Goal: Task Accomplishment & Management: Complete application form

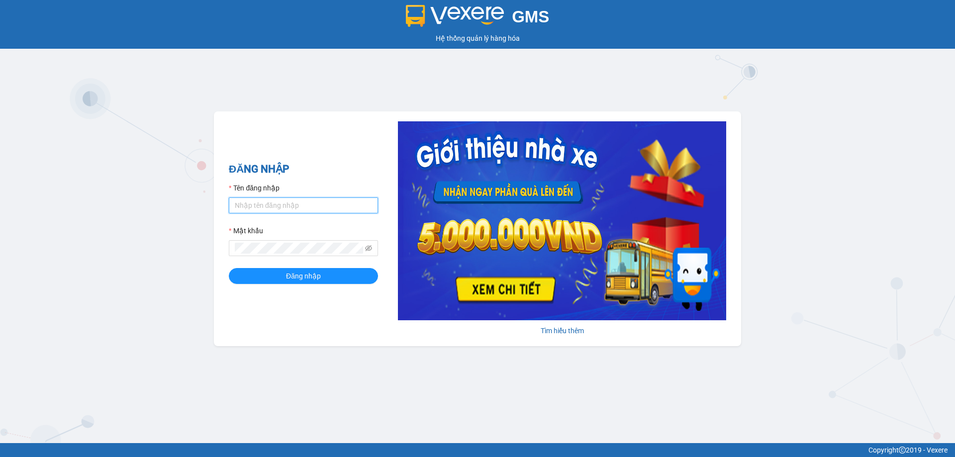
click at [247, 206] on input "Tên đăng nhập" at bounding box center [303, 206] width 149 height 16
type input "thuycg.ct"
click at [370, 250] on icon "eye-invisible" at bounding box center [368, 248] width 7 height 6
click at [314, 276] on span "Đăng nhập" at bounding box center [303, 276] width 35 height 11
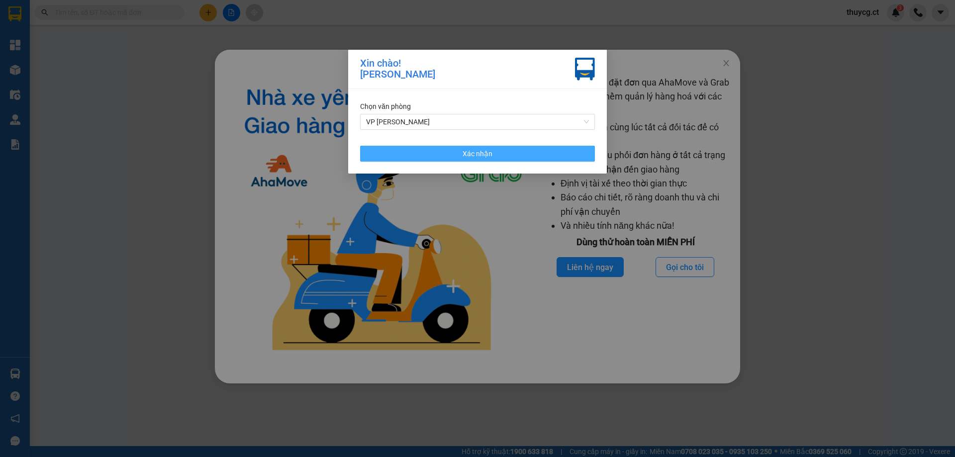
click at [489, 148] on span "Xác nhận" at bounding box center [478, 153] width 30 height 11
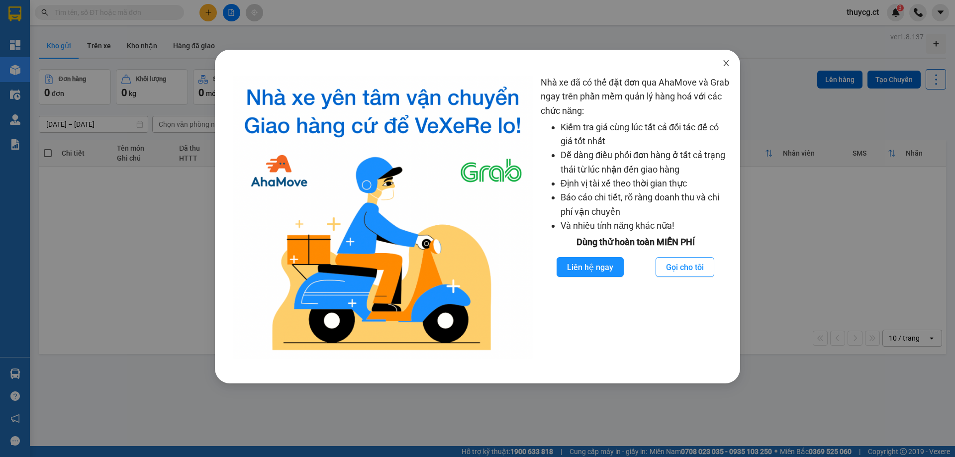
click at [723, 60] on icon "close" at bounding box center [726, 63] width 8 height 8
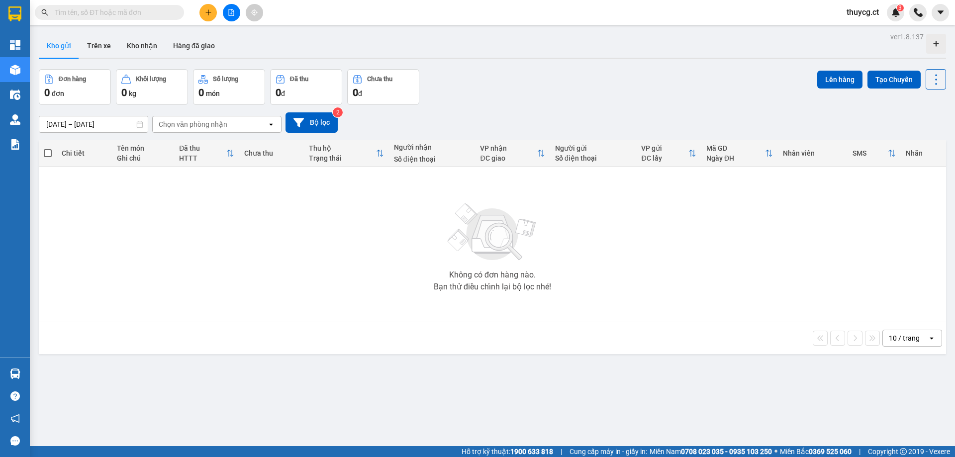
click at [100, 9] on input "text" at bounding box center [113, 12] width 117 height 11
click at [207, 11] on icon "plus" at bounding box center [208, 12] width 7 height 7
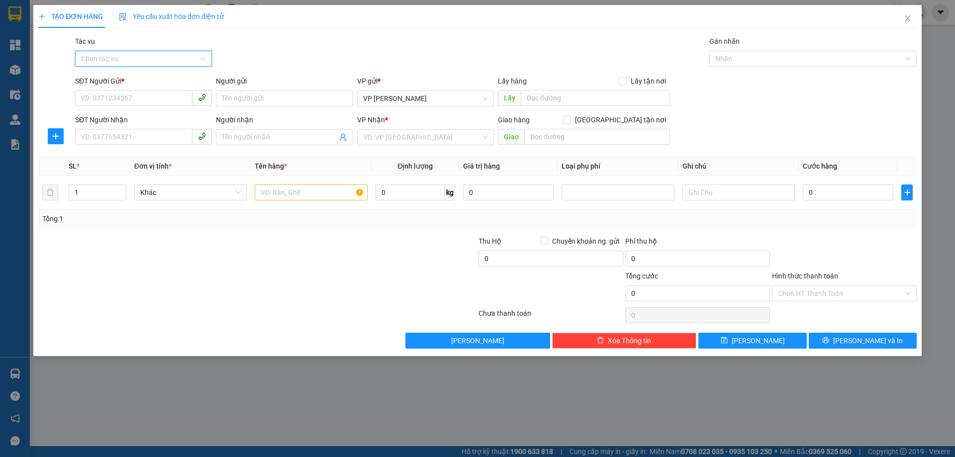
click at [115, 58] on input "Tác vụ" at bounding box center [140, 58] width 118 height 15
click at [119, 80] on div "Nhập hàng lên xe" at bounding box center [143, 78] width 125 height 11
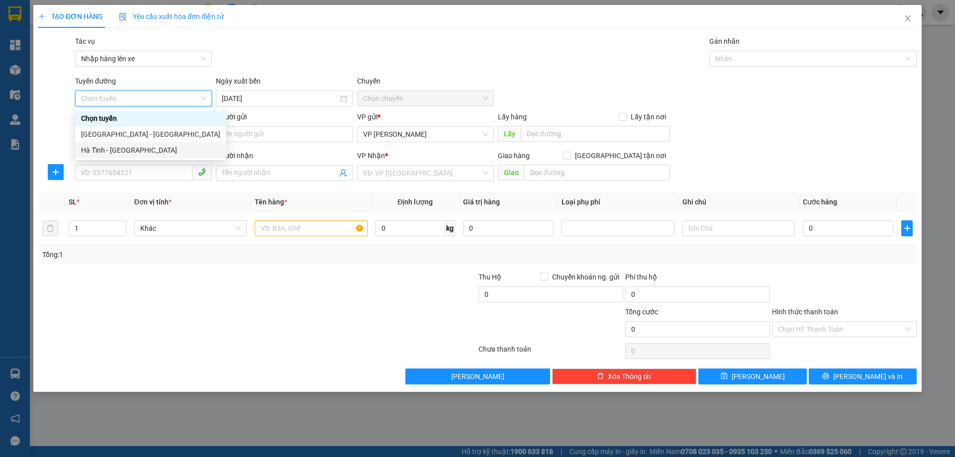
click at [104, 147] on div "Hà Tĩnh - Hà Nội" at bounding box center [150, 150] width 139 height 11
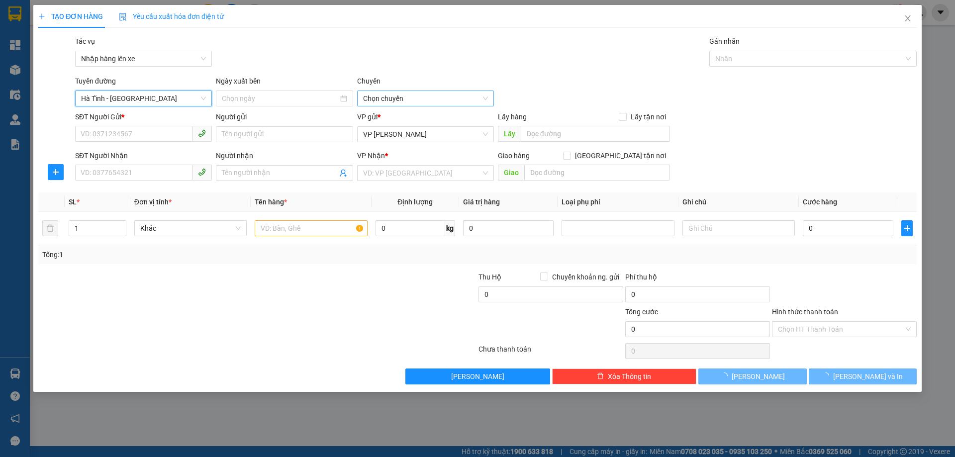
type input "11/08/2025"
click at [390, 94] on span "06:00 - 38H-048.28" at bounding box center [425, 98] width 125 height 15
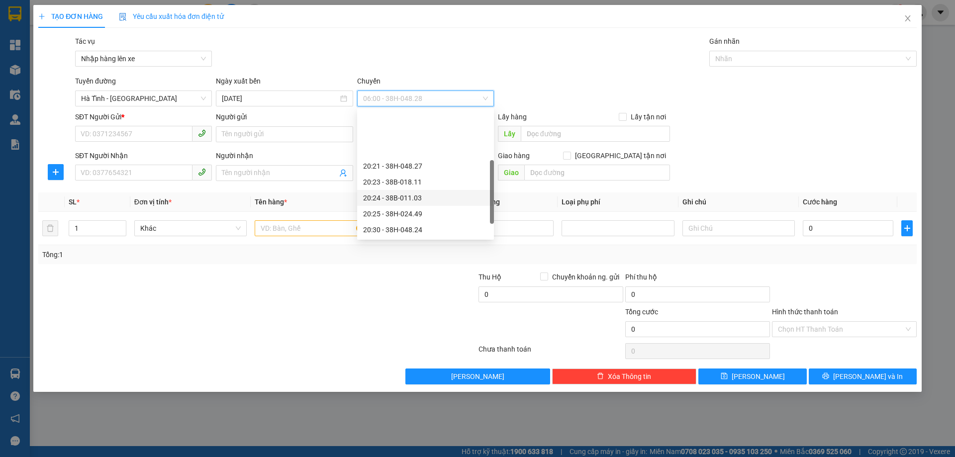
scroll to position [50, 0]
drag, startPoint x: 419, startPoint y: 166, endPoint x: 402, endPoint y: 161, distance: 18.7
click at [419, 166] on div "20:25 - 38H-024.49" at bounding box center [425, 164] width 125 height 11
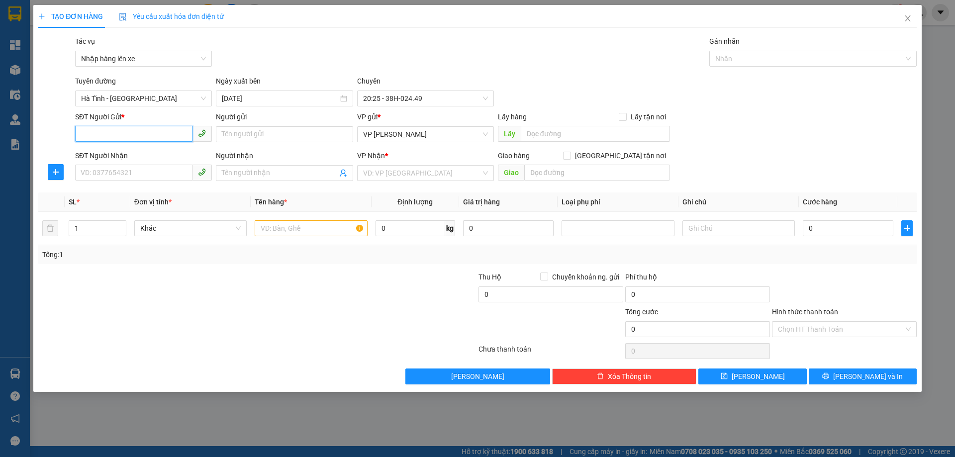
click at [128, 133] on input "SĐT Người Gửi *" at bounding box center [133, 134] width 117 height 16
paste input "0964909490"
type input "0964909490"
click at [104, 153] on div "0964909490 - HUYỀN QUANG" at bounding box center [143, 154] width 125 height 11
type input "HUYỀN QUANG"
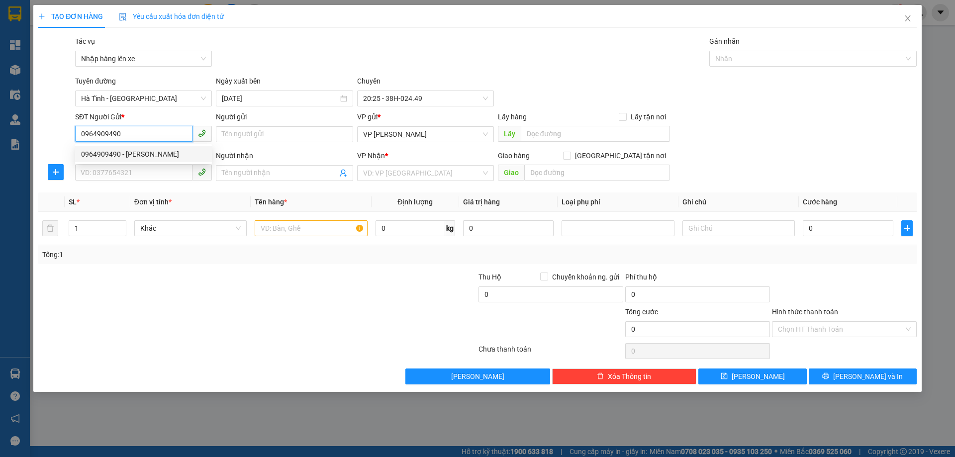
type input "0964909490"
type input "HUYỀN QUANG"
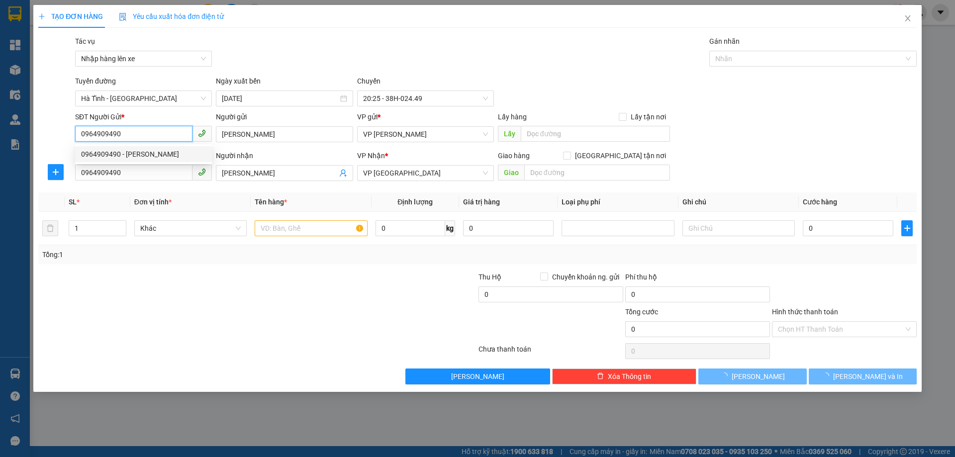
type input "89.000"
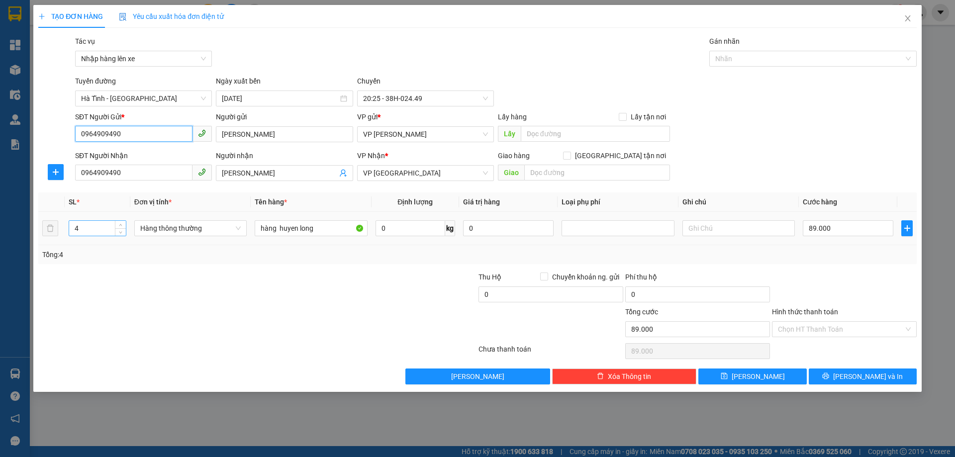
type input "0964909490"
click at [94, 231] on input "4" at bounding box center [97, 228] width 57 height 15
type input "3"
click at [833, 230] on input "89.000" at bounding box center [848, 228] width 91 height 16
type input "0"
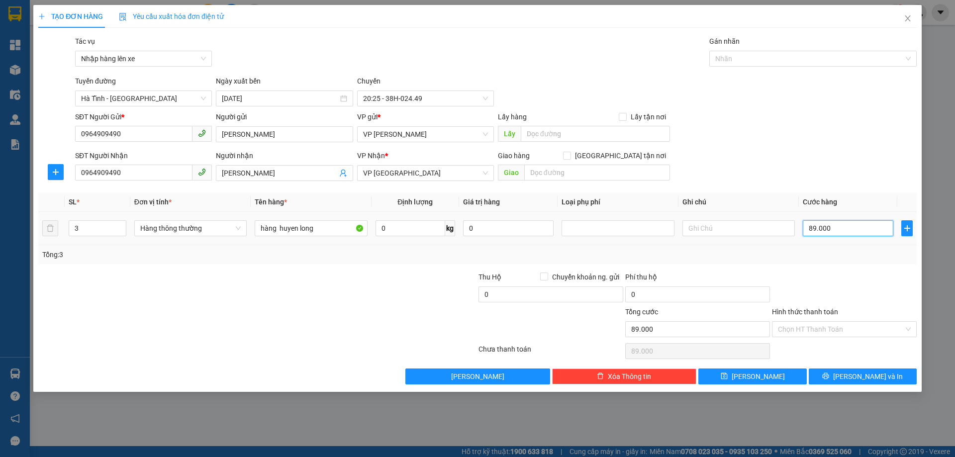
type input "0"
click at [767, 379] on button "Lưu" at bounding box center [753, 377] width 108 height 16
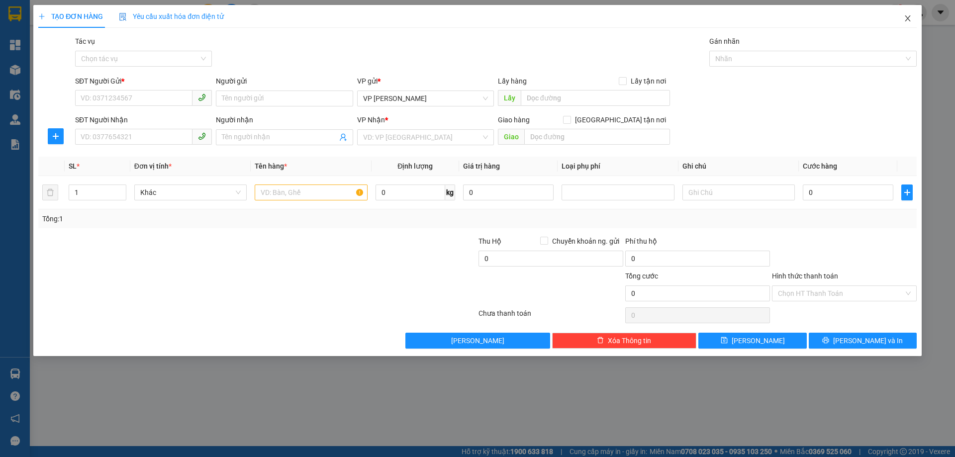
click at [905, 19] on icon "close" at bounding box center [908, 18] width 8 height 8
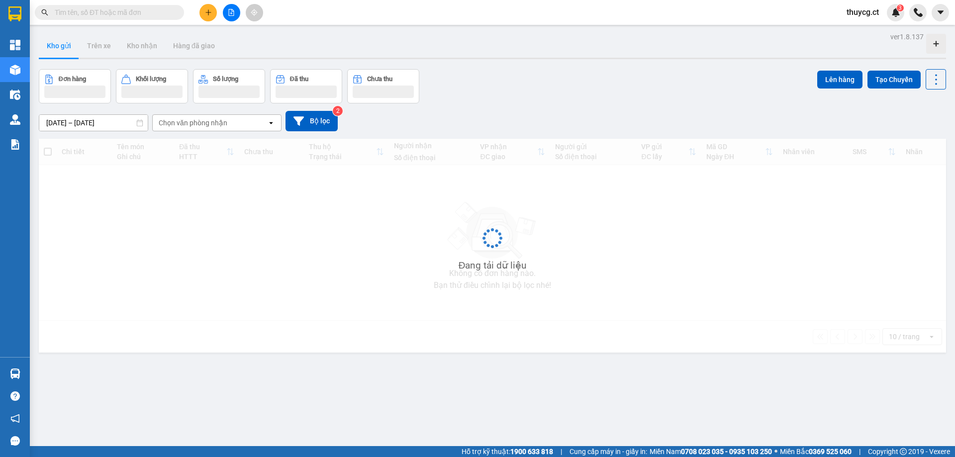
click at [874, 11] on span "thuycg.ct" at bounding box center [863, 12] width 48 height 12
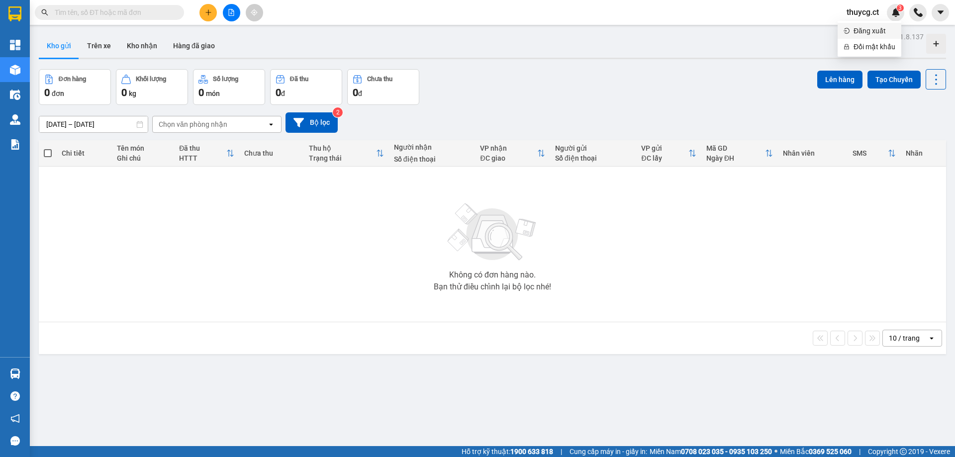
click at [863, 29] on span "Đăng xuất" at bounding box center [875, 30] width 42 height 11
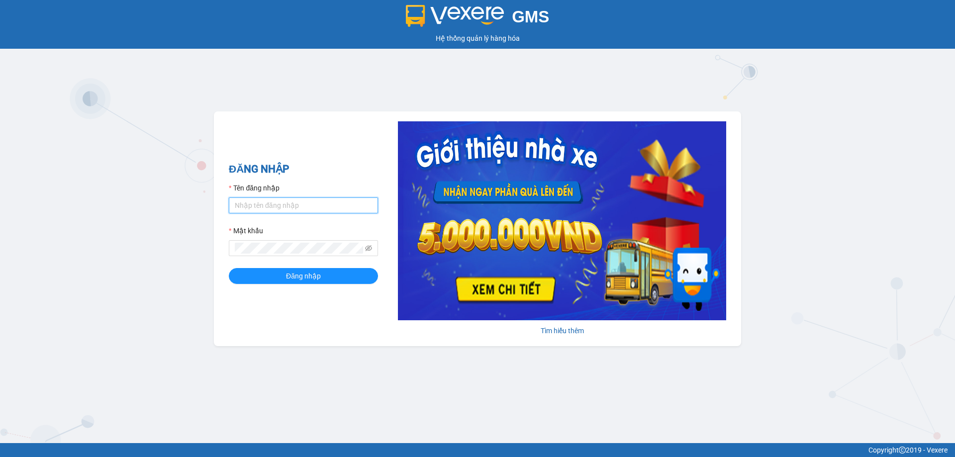
click at [302, 205] on input "Tên đăng nhập" at bounding box center [303, 206] width 149 height 16
type input "diepcd.ct"
click at [229, 268] on button "Đăng nhập" at bounding box center [303, 276] width 149 height 16
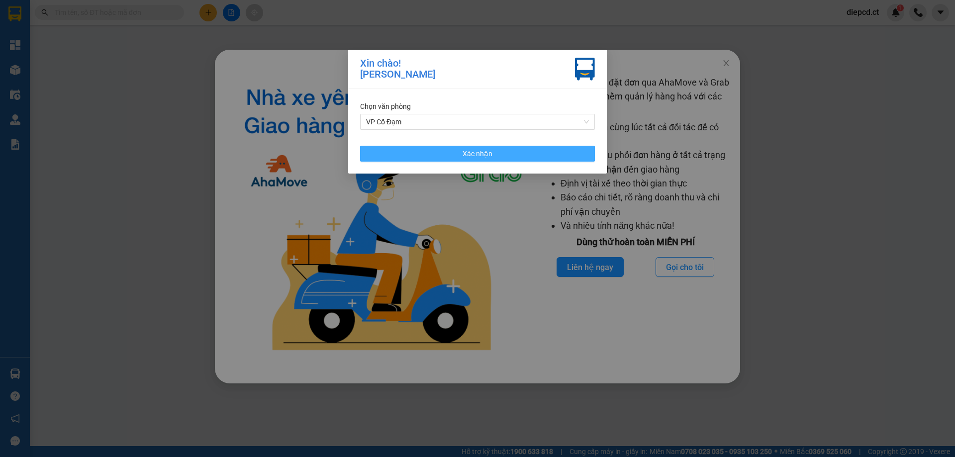
click at [533, 161] on button "Xác nhận" at bounding box center [477, 154] width 235 height 16
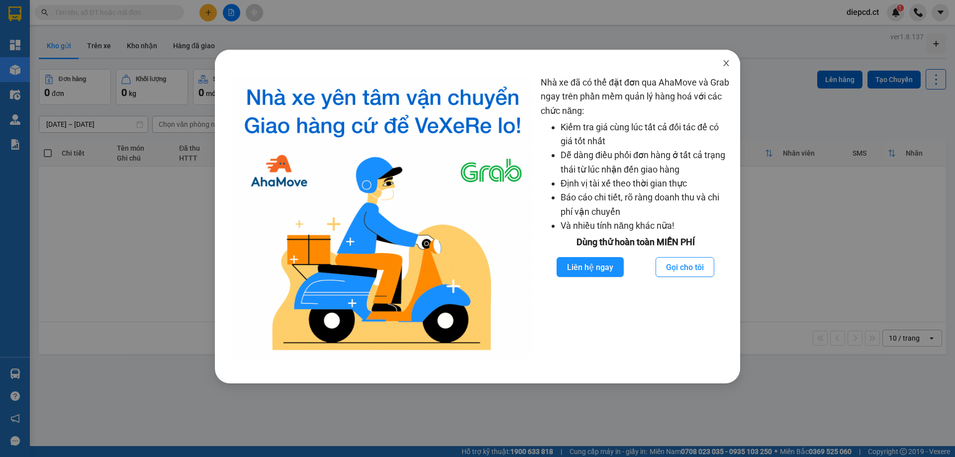
click at [726, 65] on icon "close" at bounding box center [726, 63] width 8 height 8
